Goal: Use online tool/utility: Use online tool/utility

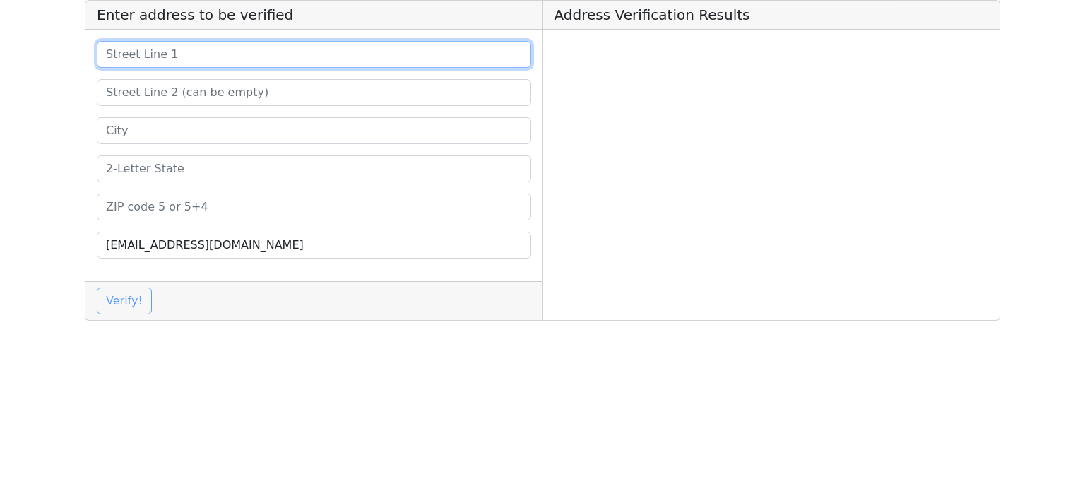
click at [266, 56] on input at bounding box center [314, 54] width 434 height 27
paste input "[STREET_ADDRESS]"
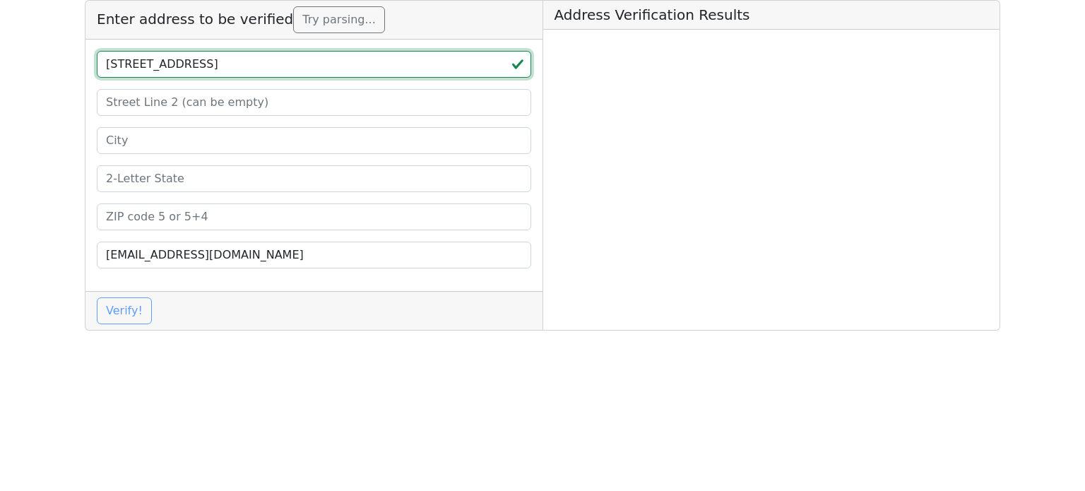
click at [299, 64] on input "[STREET_ADDRESS]" at bounding box center [314, 64] width 434 height 27
type input "11800 Huckleberry Tail Guthrie, [GEOGRAPHIC_DATA]"
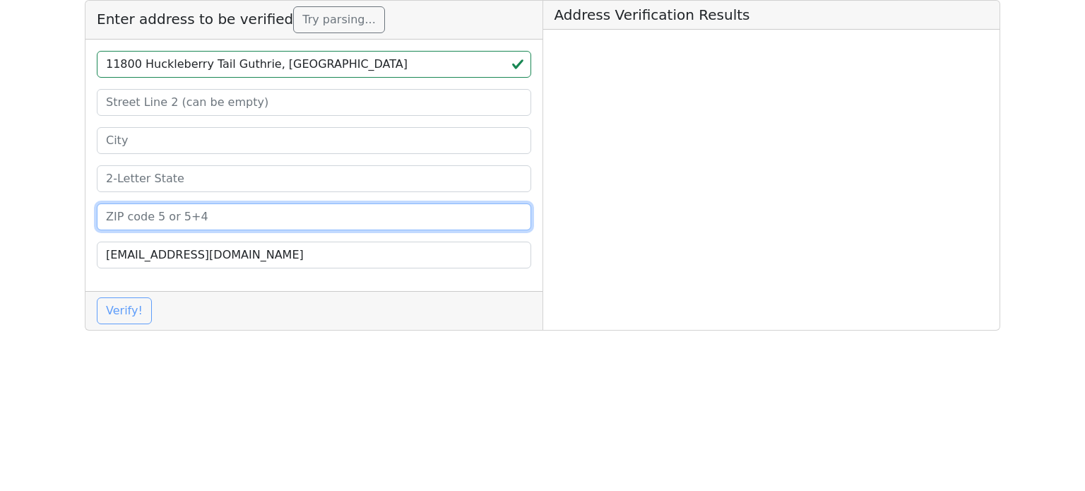
click at [203, 212] on input at bounding box center [314, 216] width 434 height 27
paste input "73044"
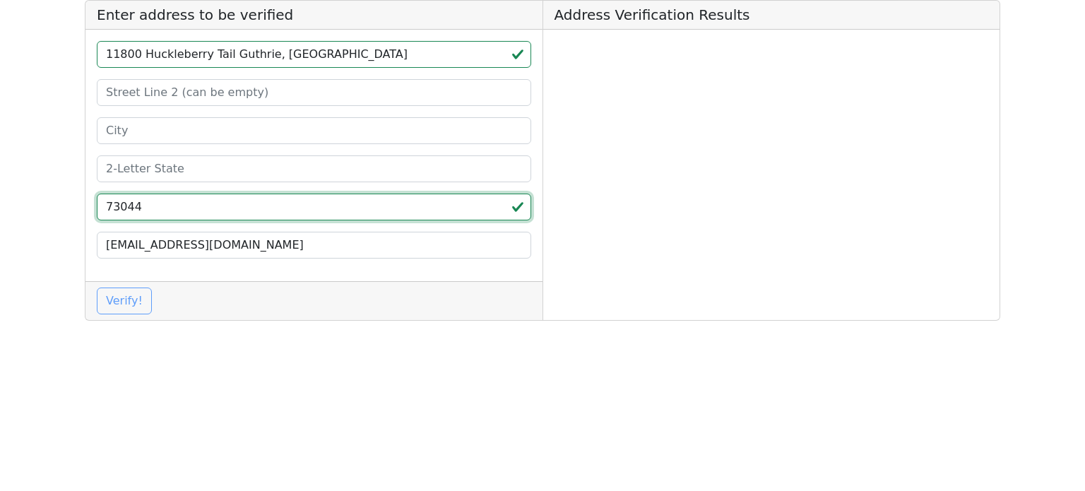
type input "73044"
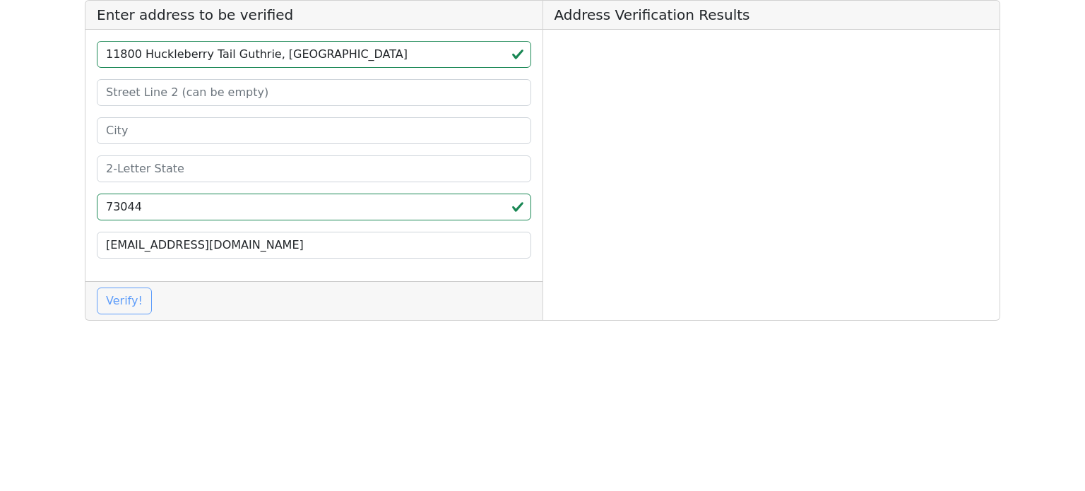
click at [208, 183] on div "11800 Huckleberry Tail Guthrie, OK 73044 [EMAIL_ADDRESS][DOMAIN_NAME]" at bounding box center [313, 155] width 457 height 251
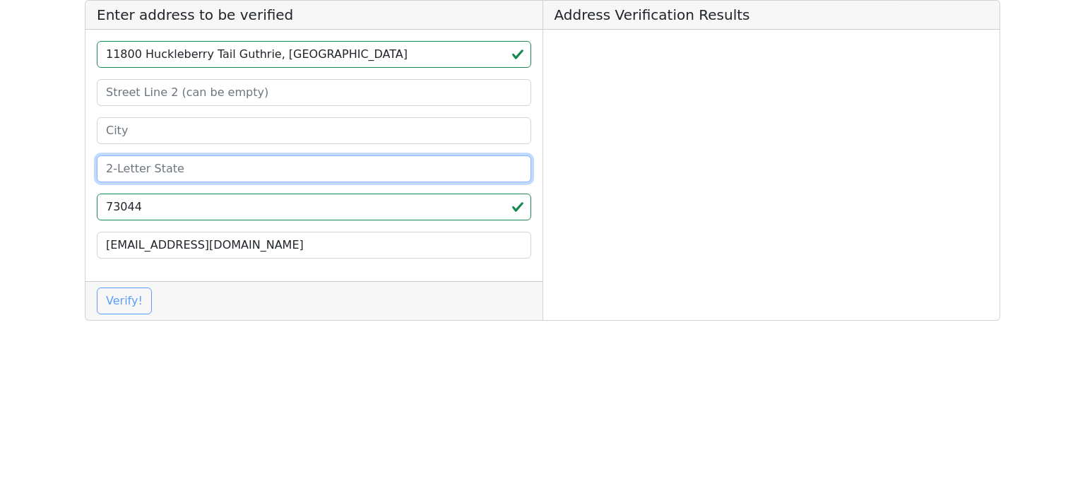
click at [208, 172] on input at bounding box center [314, 168] width 434 height 27
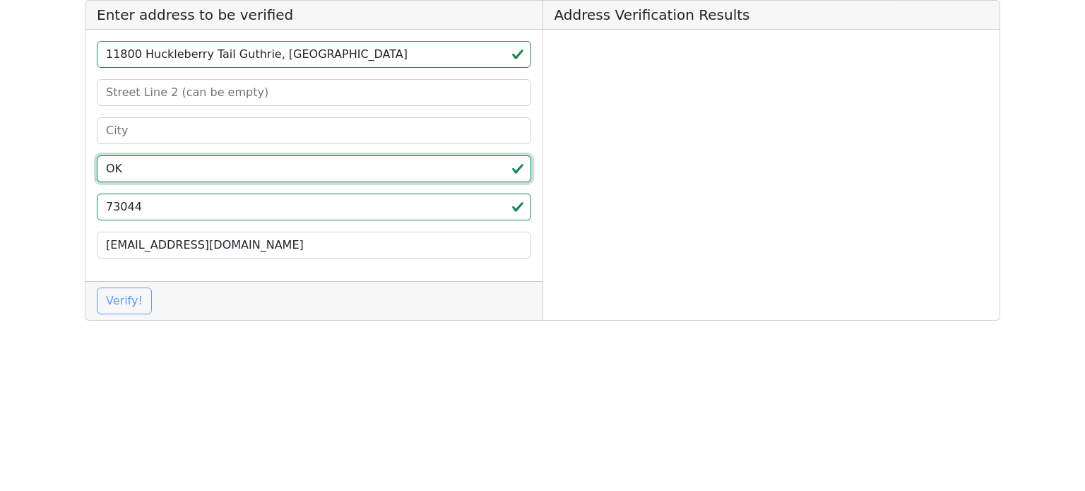
type input "OK"
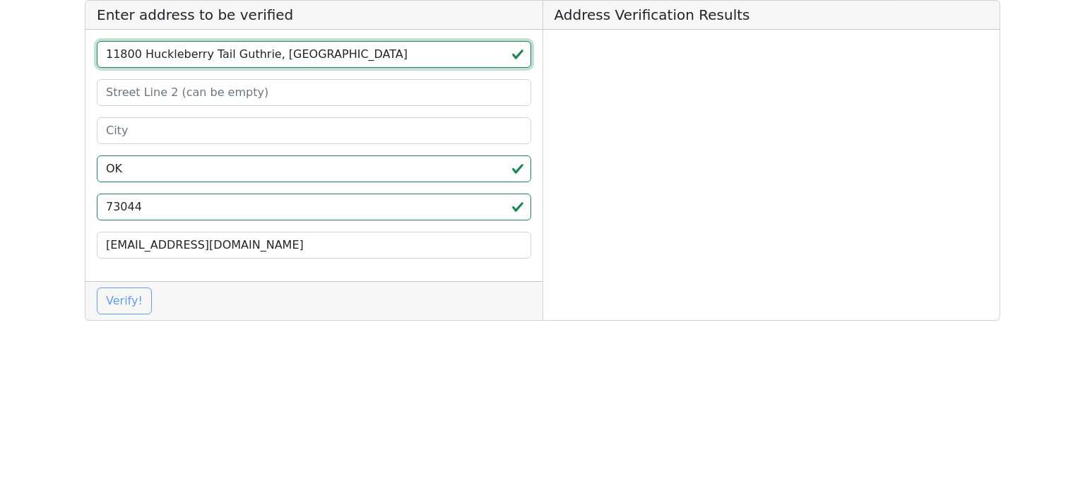
click at [244, 61] on input "11800 Huckleberry Tail Guthrie, [GEOGRAPHIC_DATA]" at bounding box center [314, 54] width 434 height 27
type input "11800 Huckleberry Tail , [GEOGRAPHIC_DATA]"
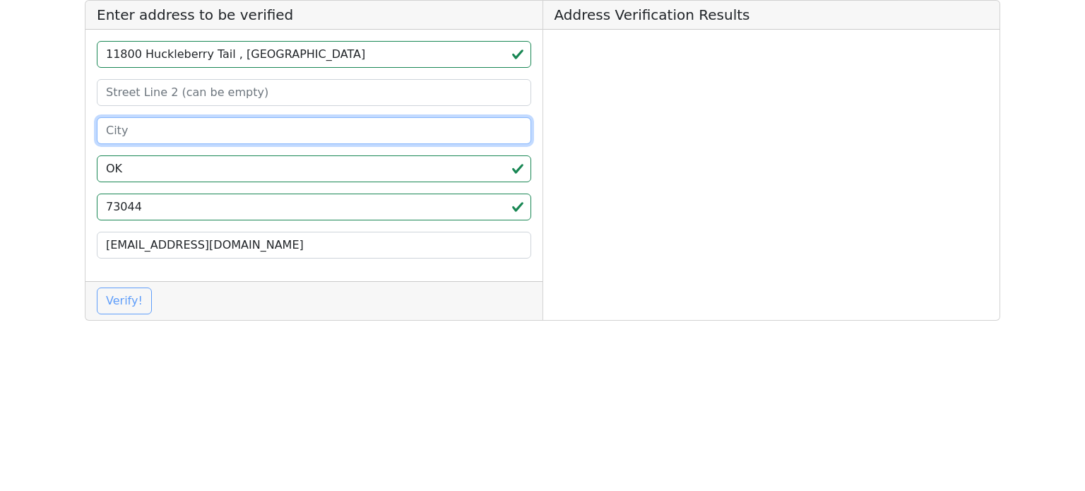
click at [196, 126] on input at bounding box center [314, 130] width 434 height 27
paste input "[PERSON_NAME]"
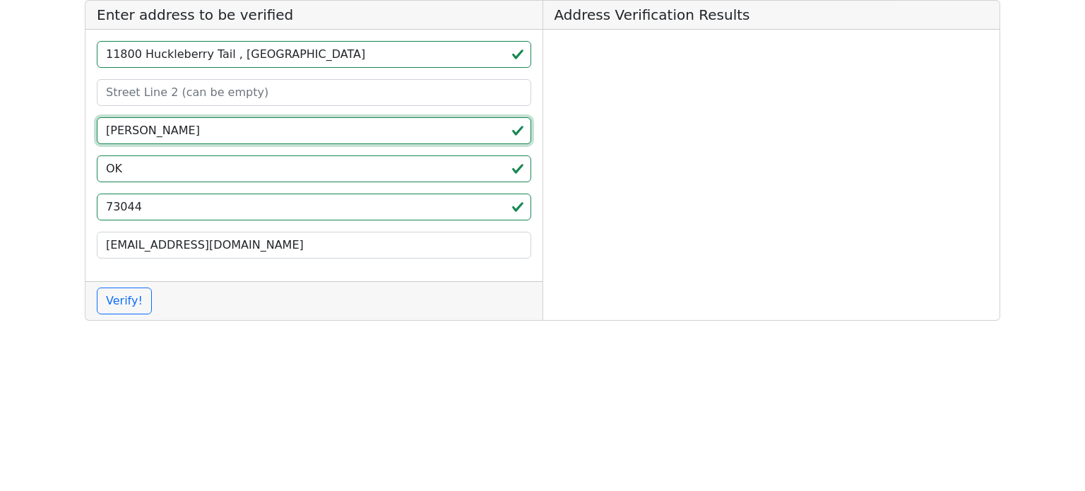
type input "[PERSON_NAME]"
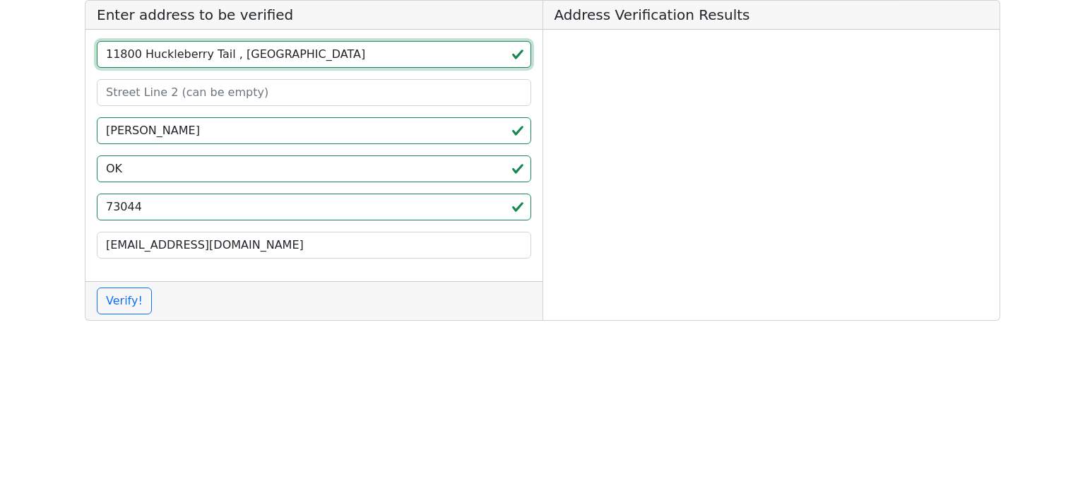
drag, startPoint x: 203, startPoint y: 59, endPoint x: 273, endPoint y: 62, distance: 69.3
click at [273, 62] on input "11800 Huckleberry Tail , [GEOGRAPHIC_DATA]" at bounding box center [314, 54] width 434 height 27
type input "11800 Huckleberry"
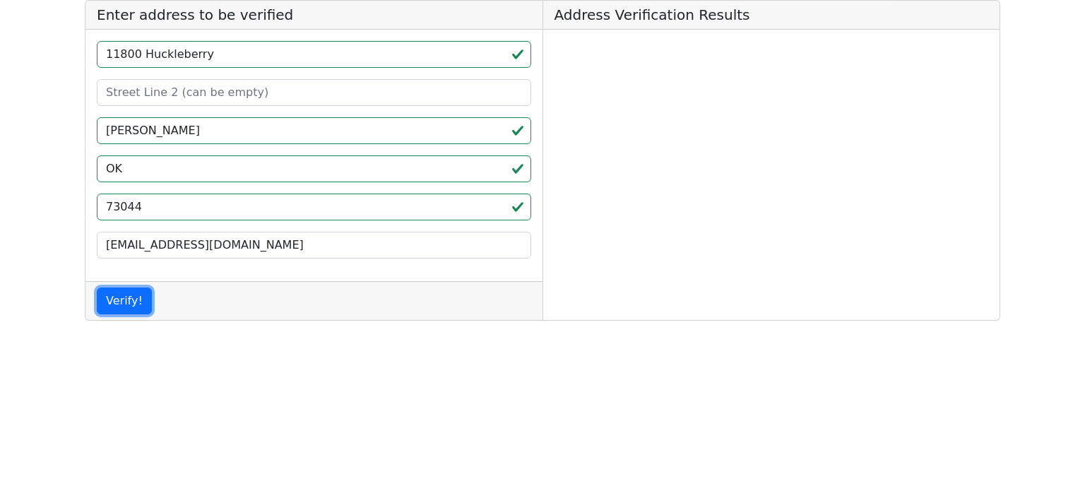
click at [97, 287] on button "Verify!" at bounding box center [124, 300] width 55 height 27
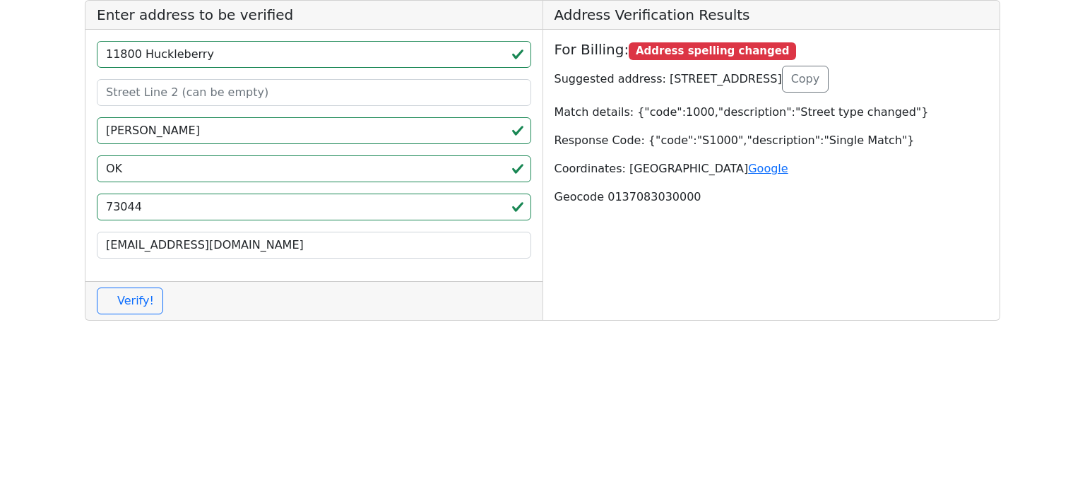
drag, startPoint x: 655, startPoint y: 76, endPoint x: 782, endPoint y: 88, distance: 126.9
click at [783, 82] on p "Suggested address: [STREET_ADDRESS] Copy" at bounding box center [771, 79] width 434 height 27
copy p "11800 HUCKLEBERRY TRL,"
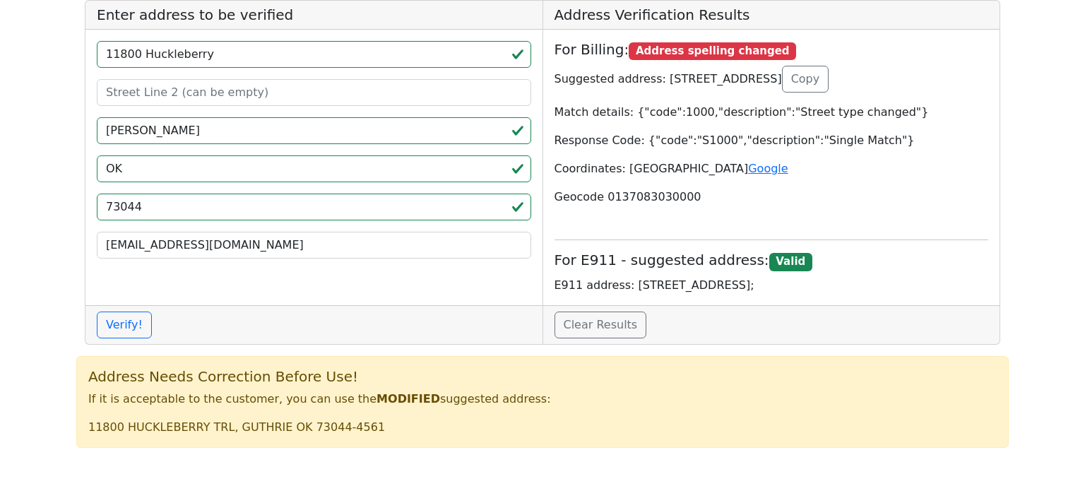
click at [816, 81] on p "Suggested address: [STREET_ADDRESS] Copy" at bounding box center [771, 79] width 434 height 27
copy p "[PERSON_NAME]"
click at [829, 77] on button "Copy" at bounding box center [805, 79] width 47 height 27
